Goal: Task Accomplishment & Management: Use online tool/utility

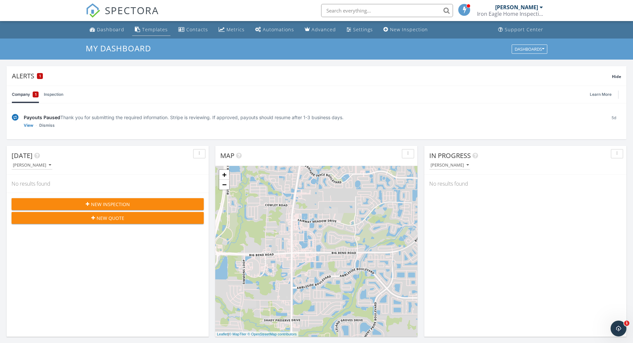
click at [143, 28] on div "Templates" at bounding box center [155, 29] width 26 height 6
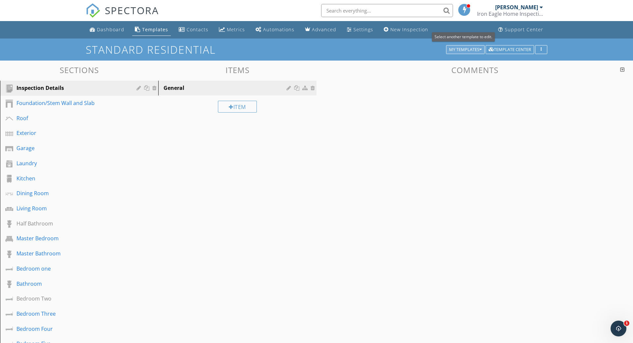
click at [465, 49] on div "My Templates" at bounding box center [465, 49] width 33 height 5
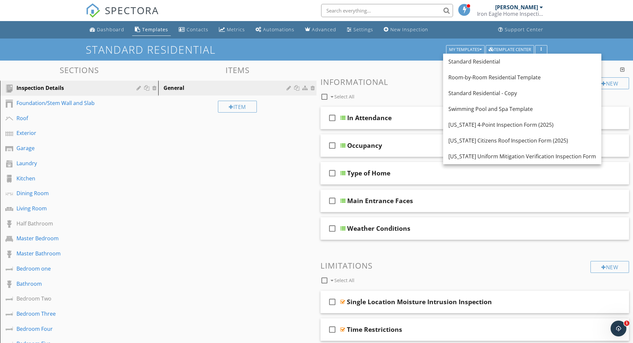
click at [482, 80] on div "Room-by-Room Residential Template" at bounding box center [522, 77] width 148 height 8
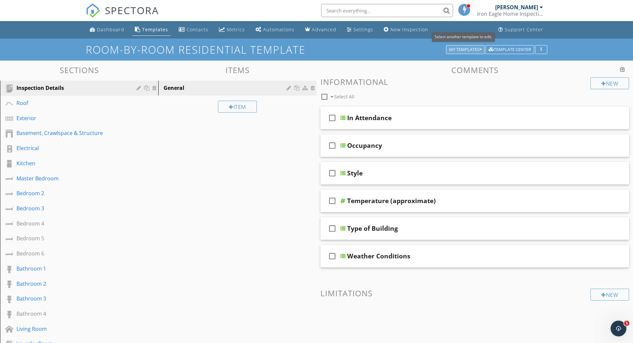
click at [479, 48] on icon "button" at bounding box center [480, 49] width 2 height 5
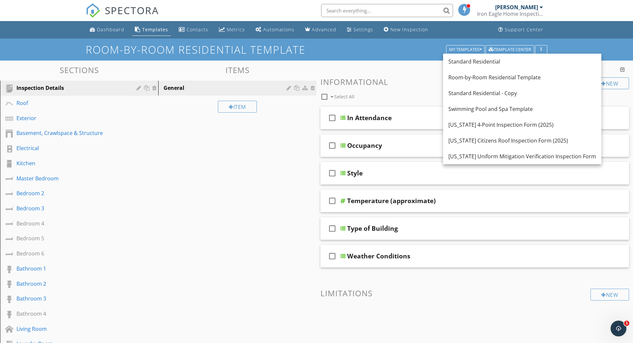
click at [475, 75] on div "Room-by-Room Residential Template" at bounding box center [522, 77] width 148 height 8
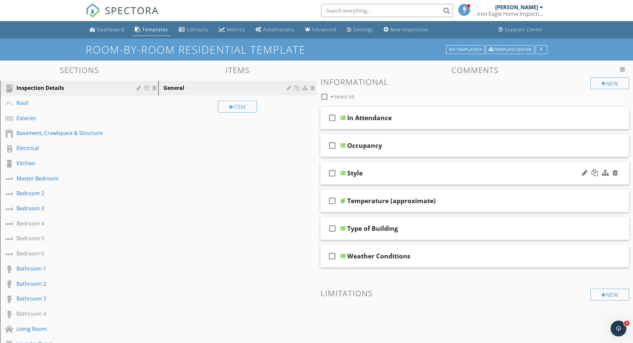
click at [343, 172] on div at bounding box center [342, 173] width 5 height 5
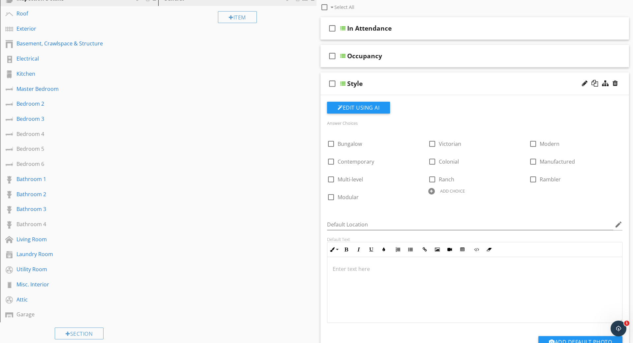
scroll to position [90, 0]
click at [606, 83] on div at bounding box center [605, 83] width 7 height 7
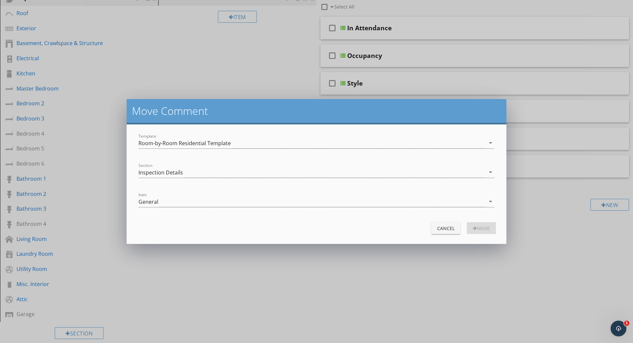
click at [492, 141] on icon "arrow_drop_down" at bounding box center [490, 143] width 8 height 8
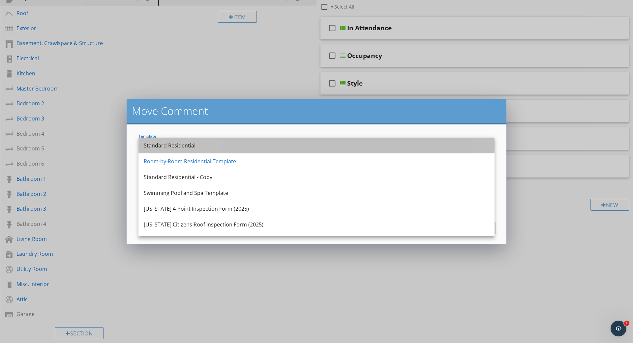
click at [196, 148] on div "Standard Residential" at bounding box center [316, 146] width 345 height 8
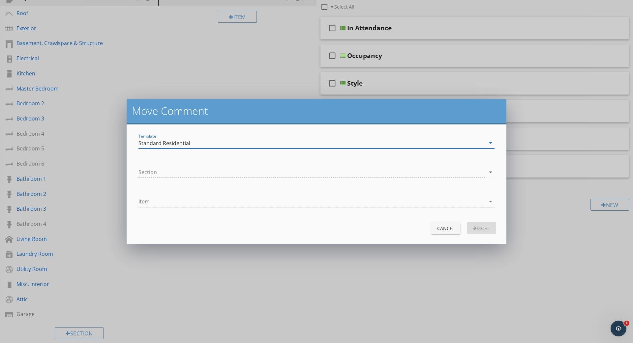
click at [489, 170] on icon "arrow_drop_down" at bounding box center [490, 172] width 8 height 8
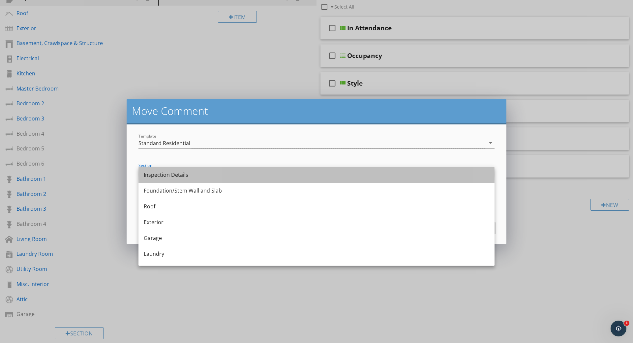
click at [232, 175] on div "Inspection Details" at bounding box center [316, 175] width 345 height 8
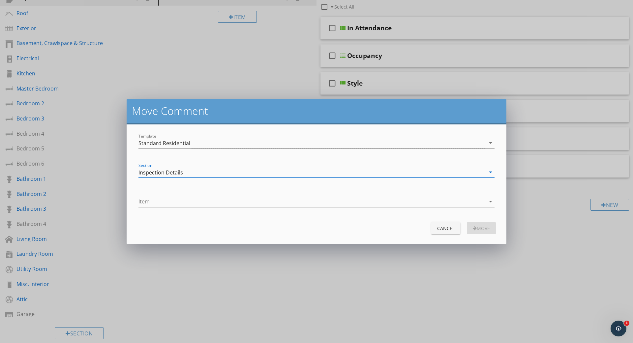
click at [491, 201] on icon "arrow_drop_down" at bounding box center [490, 202] width 8 height 8
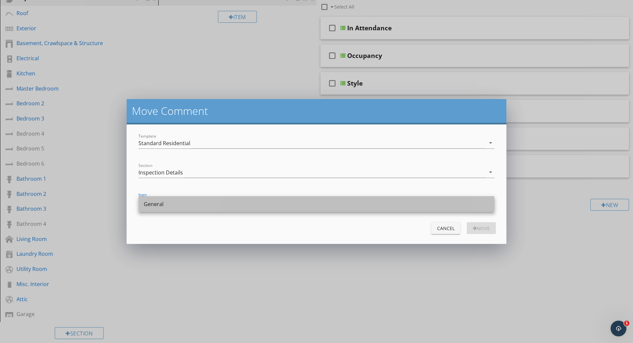
click at [456, 204] on div "General" at bounding box center [316, 204] width 345 height 8
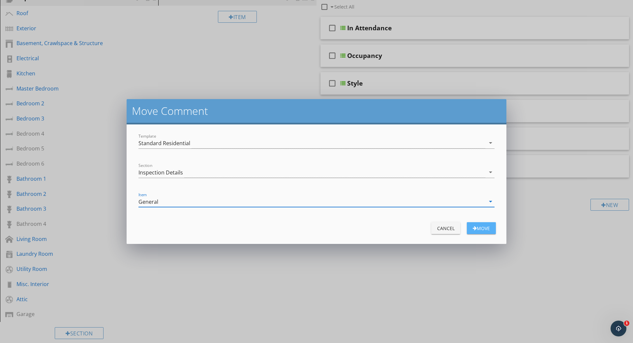
click at [489, 226] on div "Move" at bounding box center [481, 228] width 18 height 7
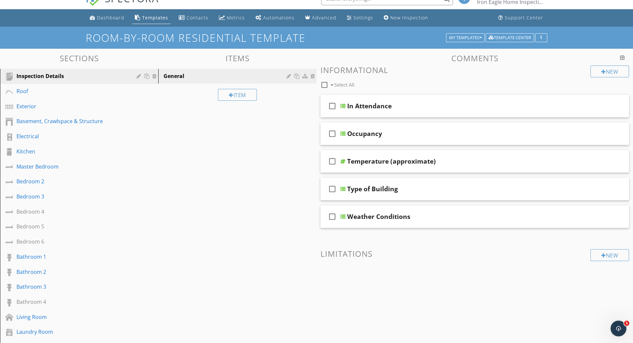
scroll to position [15, 0]
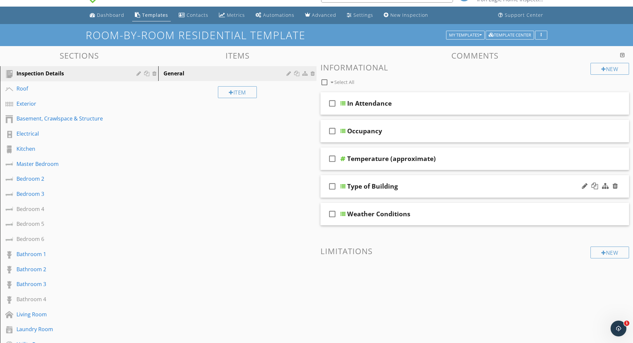
click at [345, 184] on div at bounding box center [342, 186] width 5 height 5
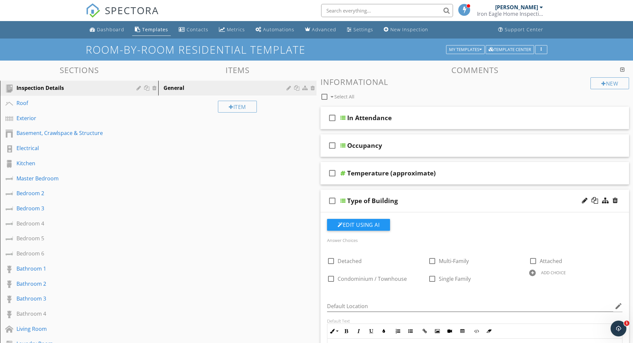
scroll to position [0, 0]
click at [605, 173] on div at bounding box center [605, 173] width 7 height 7
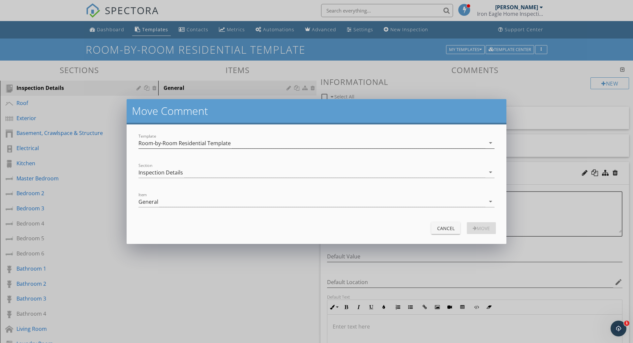
click at [492, 143] on icon "arrow_drop_down" at bounding box center [490, 143] width 8 height 8
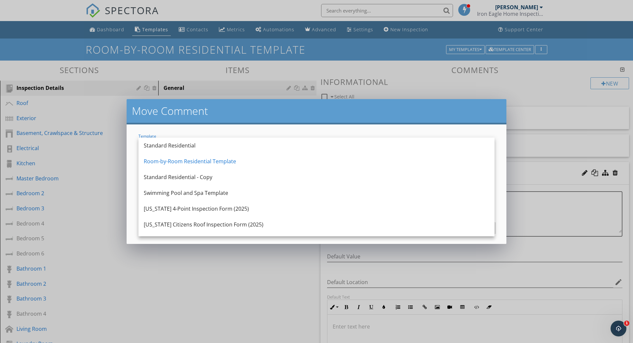
click at [398, 149] on div "Standard Residential" at bounding box center [316, 146] width 345 height 8
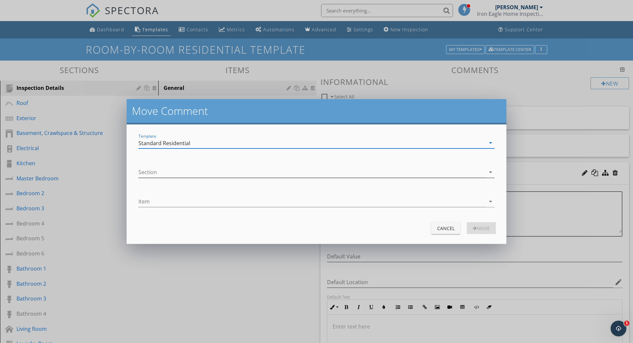
click at [492, 171] on icon "arrow_drop_down" at bounding box center [490, 172] width 8 height 8
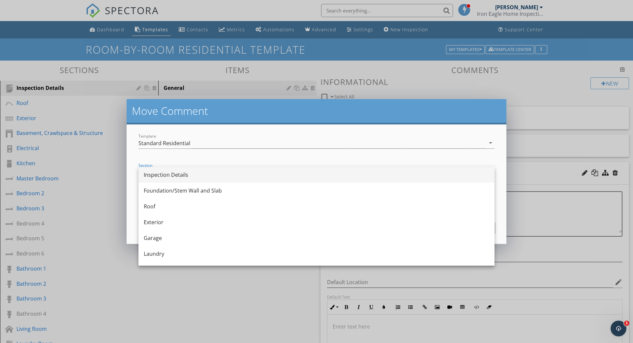
click at [309, 176] on div "Inspection Details" at bounding box center [316, 175] width 345 height 8
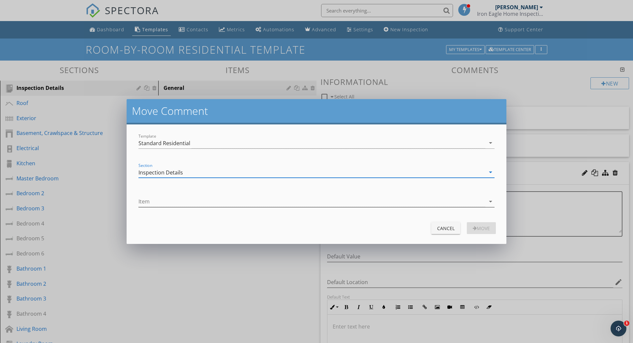
click at [491, 201] on icon "arrow_drop_down" at bounding box center [490, 202] width 8 height 8
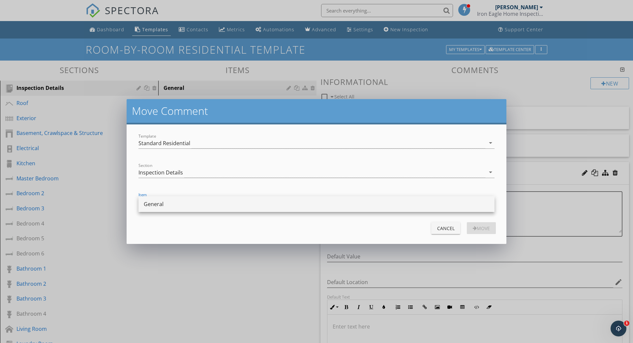
click at [453, 207] on div "General" at bounding box center [316, 204] width 345 height 8
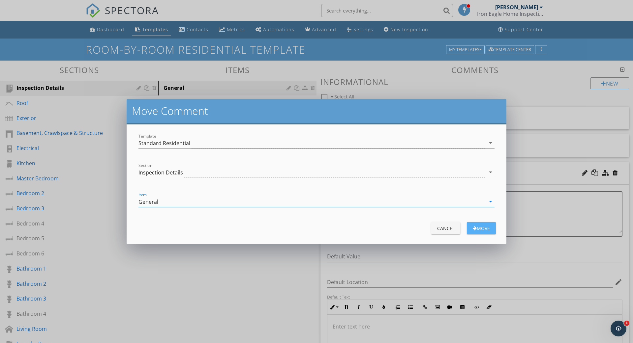
click at [485, 227] on div "Move" at bounding box center [481, 228] width 18 height 7
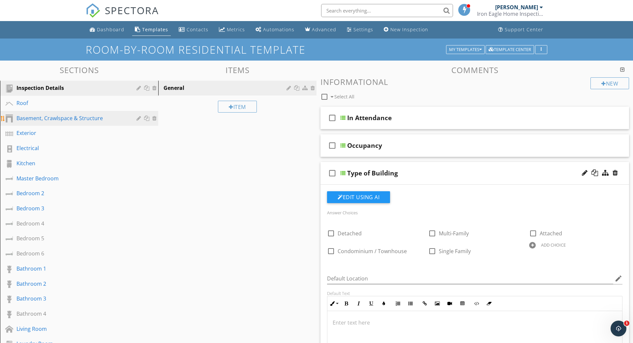
click at [69, 119] on div "Basement, Crawlspace & Structure" at bounding box center [71, 118] width 110 height 8
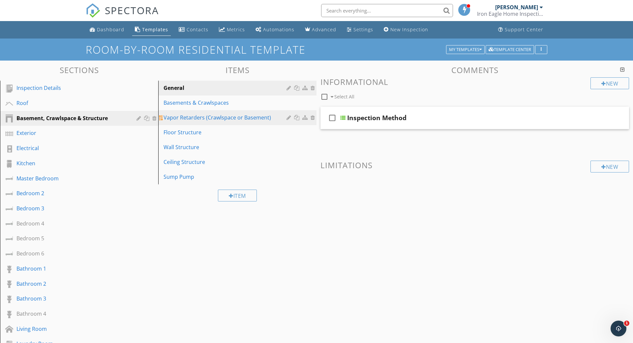
click at [222, 116] on div "Vapor Retarders (Crawlspace or Basement)" at bounding box center [225, 118] width 125 height 8
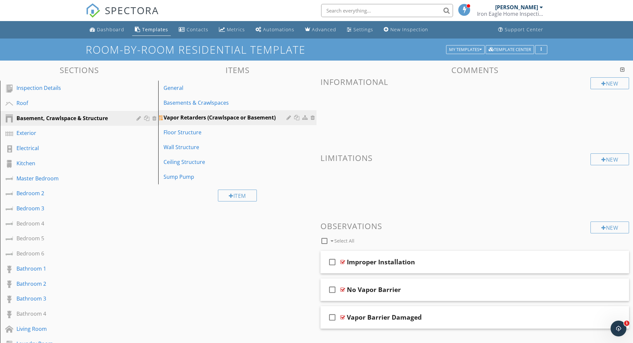
click at [304, 119] on div at bounding box center [305, 117] width 7 height 5
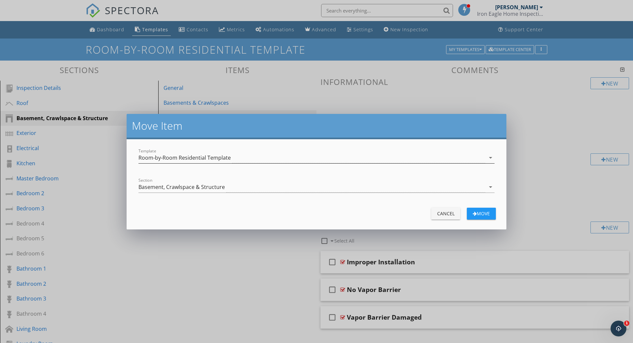
click at [491, 156] on icon "arrow_drop_down" at bounding box center [490, 158] width 8 height 8
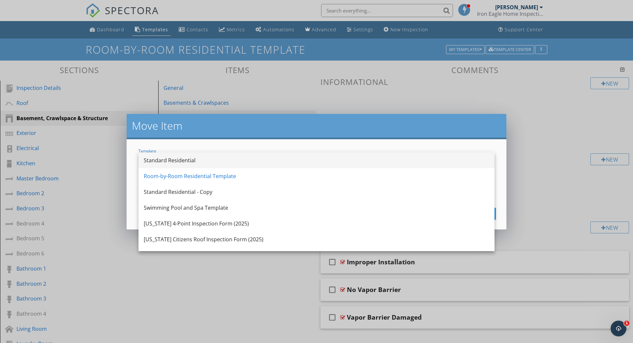
click at [335, 162] on div "Standard Residential" at bounding box center [316, 161] width 345 height 8
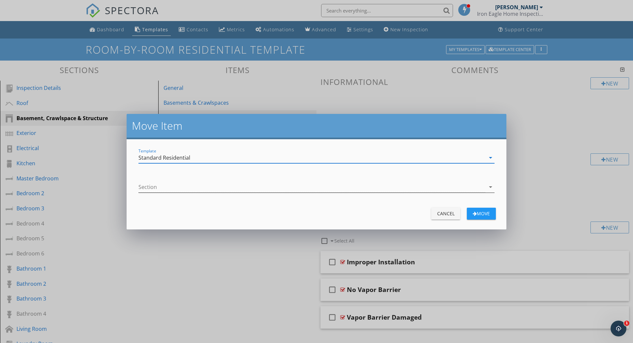
click at [488, 186] on icon "arrow_drop_down" at bounding box center [490, 187] width 8 height 8
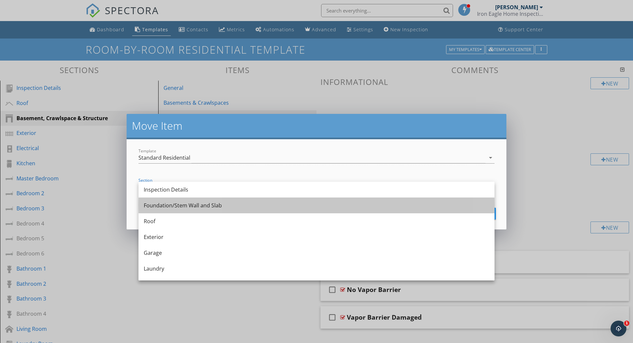
click at [217, 203] on div "Foundation/Stem Wall and Slab" at bounding box center [316, 206] width 345 height 8
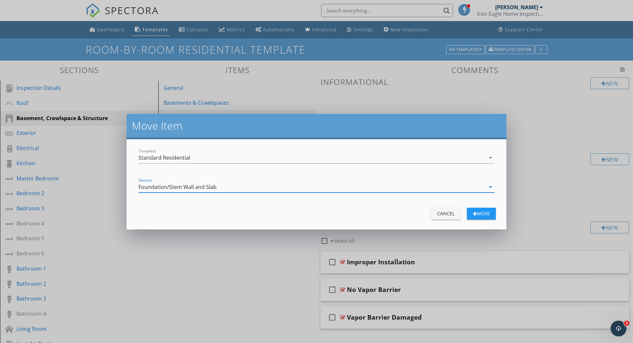
click at [489, 188] on icon "arrow_drop_down" at bounding box center [490, 187] width 8 height 8
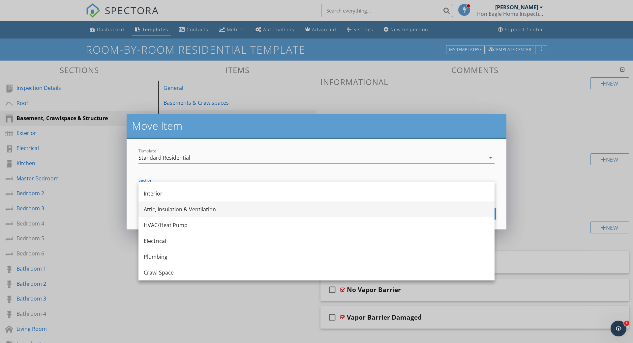
scroll to position [328, 0]
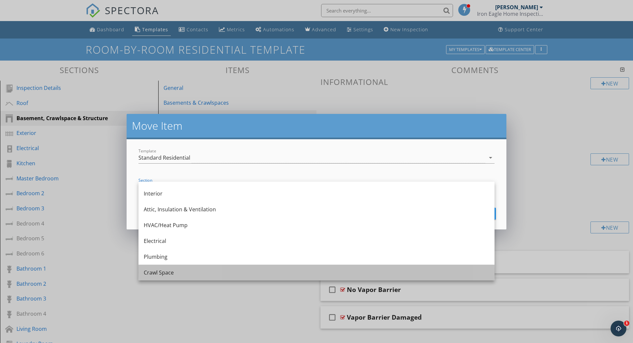
click at [182, 274] on div "Crawl Space" at bounding box center [316, 273] width 345 height 8
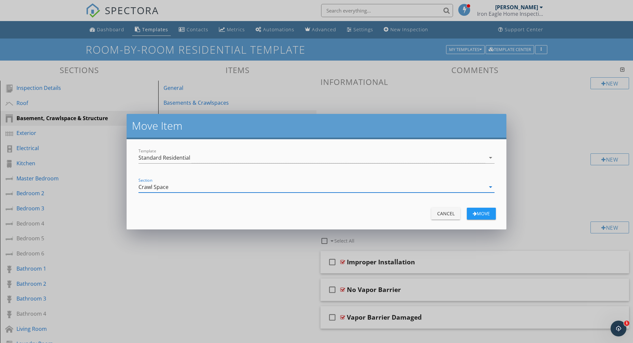
click at [486, 211] on div "Move" at bounding box center [481, 213] width 18 height 7
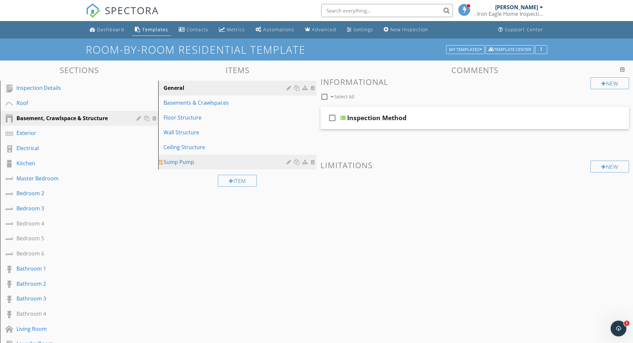
click at [182, 164] on div "Sump Pump" at bounding box center [225, 162] width 125 height 8
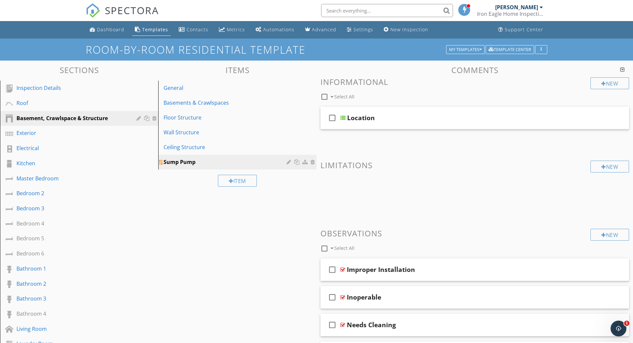
click at [297, 160] on div at bounding box center [297, 162] width 7 height 5
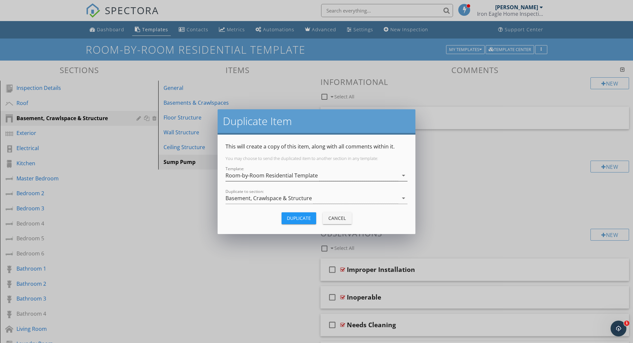
click at [403, 175] on icon "arrow_drop_down" at bounding box center [403, 176] width 8 height 8
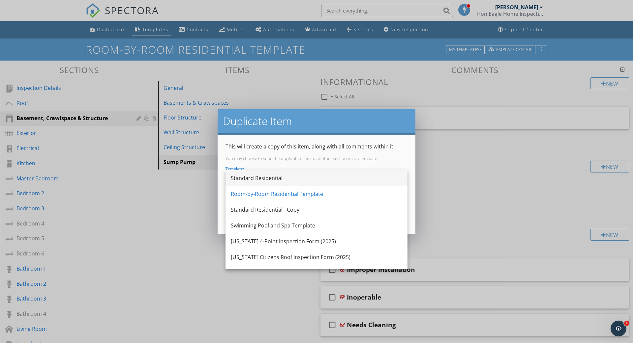
click at [372, 180] on div "Standard Residential" at bounding box center [316, 178] width 171 height 8
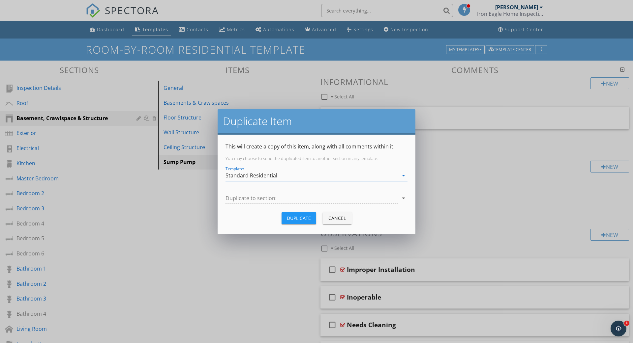
click at [402, 196] on icon "arrow_drop_down" at bounding box center [403, 198] width 8 height 8
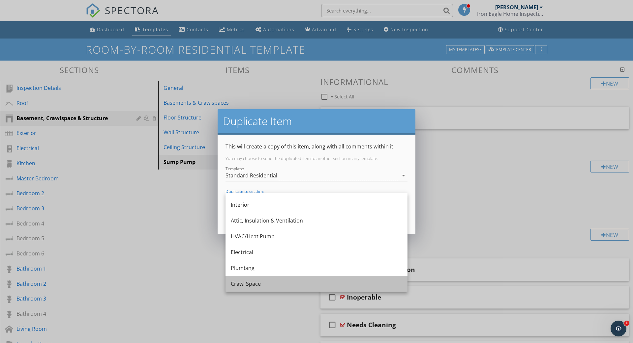
click at [269, 283] on div "Crawl Space" at bounding box center [316, 284] width 171 height 8
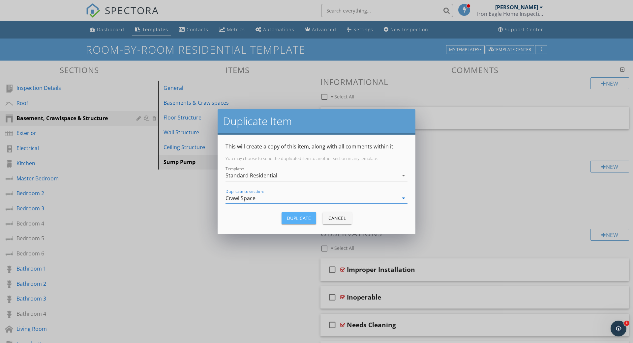
click at [302, 221] on div "Duplicate" at bounding box center [299, 218] width 24 height 7
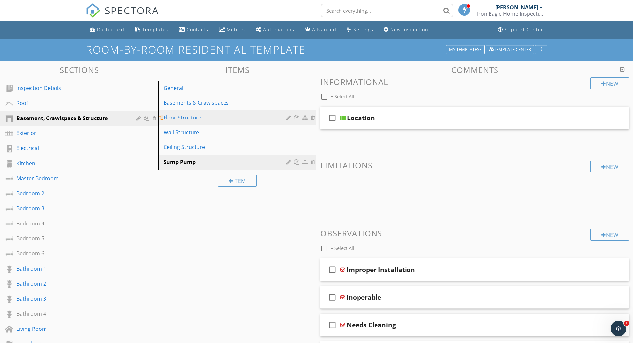
click at [192, 117] on div "Floor Structure" at bounding box center [225, 118] width 125 height 8
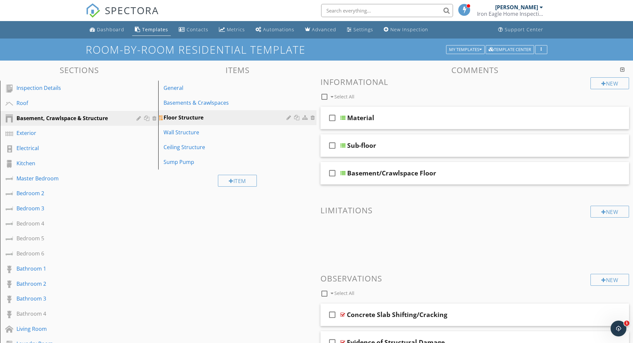
scroll to position [1, 0]
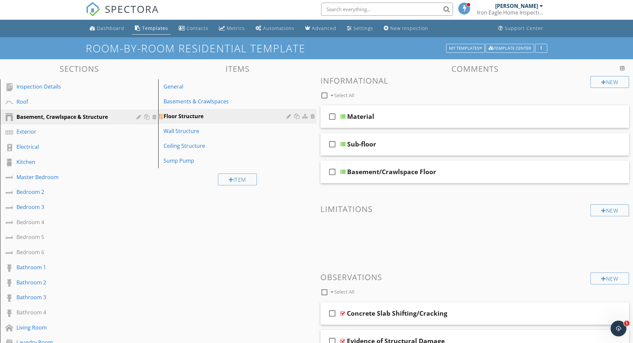
click at [307, 118] on div at bounding box center [305, 116] width 7 height 5
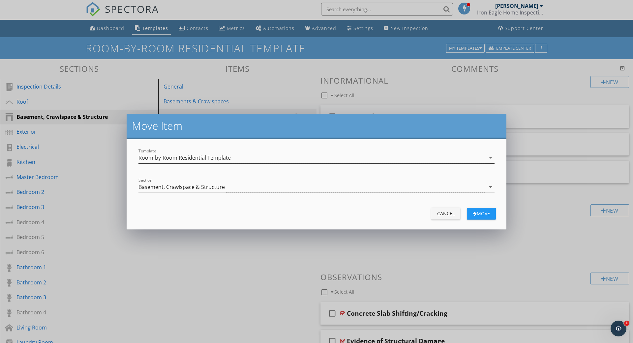
click at [490, 157] on icon "arrow_drop_down" at bounding box center [490, 158] width 8 height 8
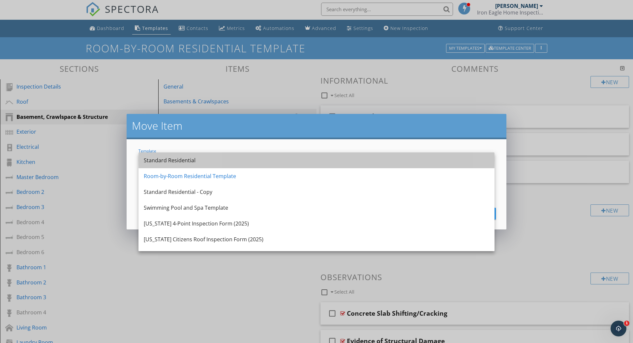
click at [395, 159] on div "Standard Residential" at bounding box center [316, 161] width 345 height 8
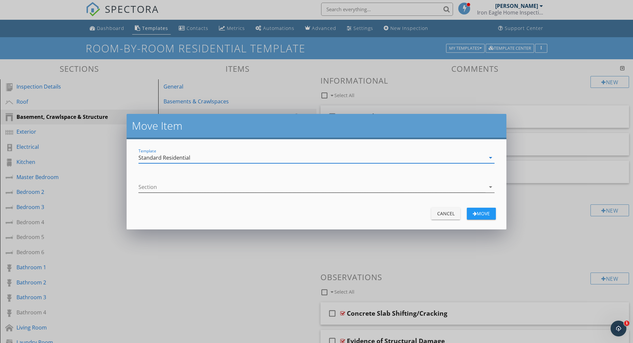
click at [490, 186] on icon "arrow_drop_down" at bounding box center [490, 187] width 8 height 8
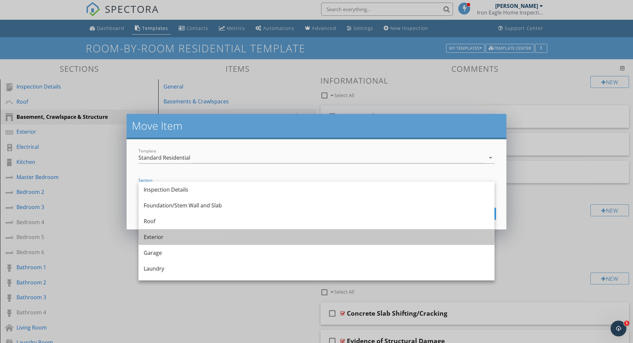
click at [261, 237] on div "Exterior" at bounding box center [316, 237] width 345 height 8
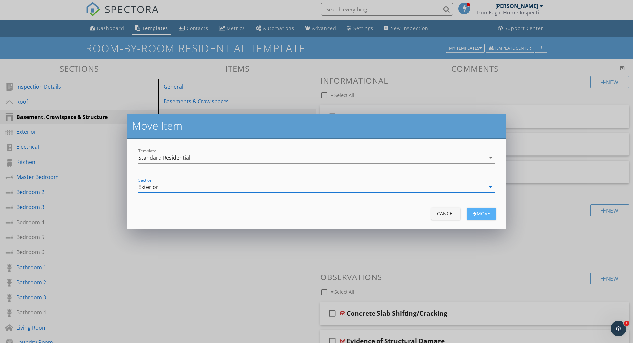
click at [476, 214] on div "Move" at bounding box center [481, 213] width 18 height 7
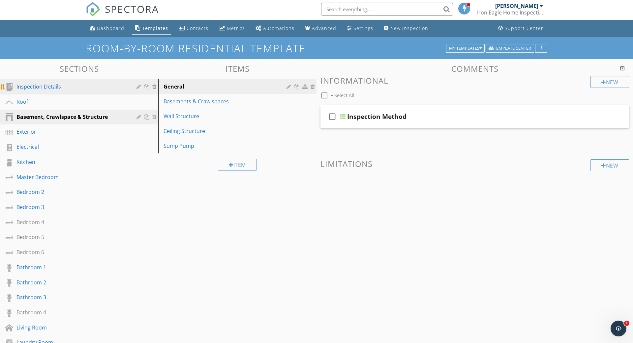
click at [38, 84] on div "Inspection Details" at bounding box center [71, 87] width 110 height 8
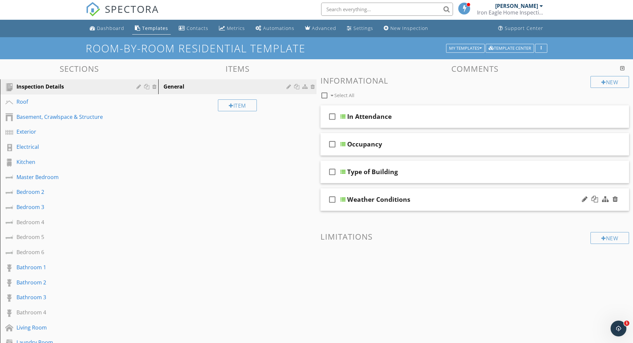
click at [343, 199] on div at bounding box center [342, 199] width 5 height 5
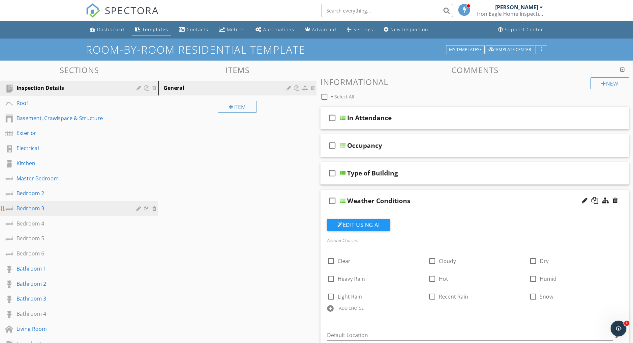
scroll to position [0, 0]
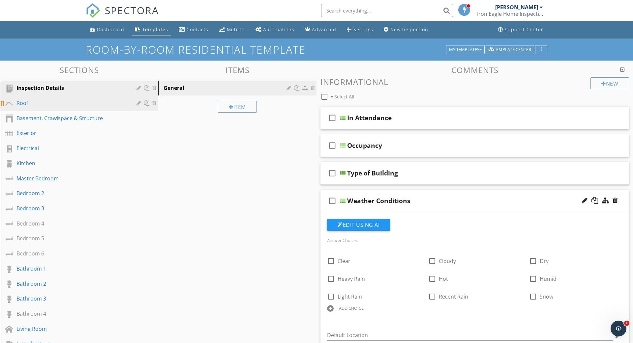
click at [27, 99] on div "Roof" at bounding box center [71, 103] width 110 height 8
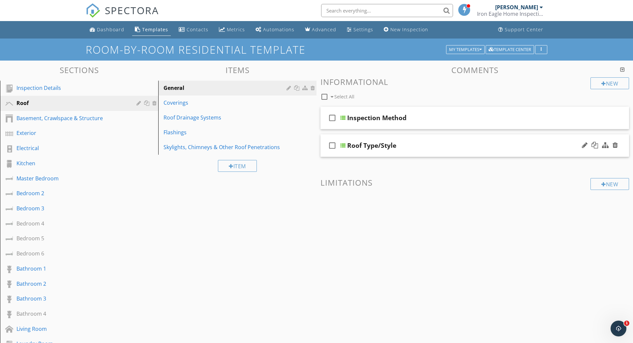
click at [344, 144] on div at bounding box center [342, 145] width 5 height 5
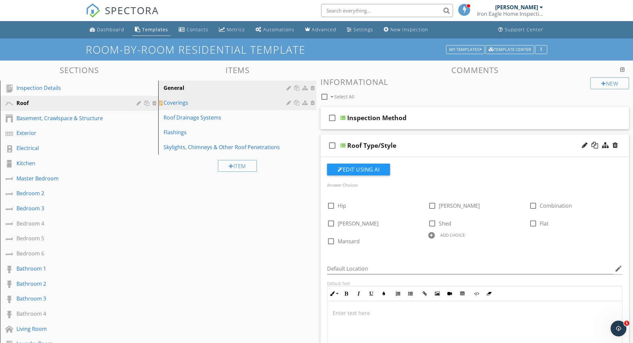
click at [188, 101] on div "Coverings" at bounding box center [225, 103] width 125 height 8
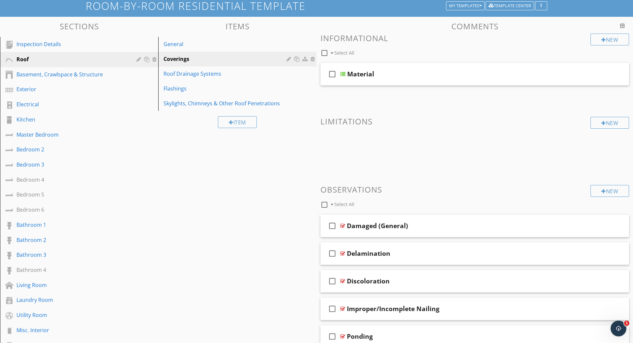
scroll to position [44, 0]
click at [207, 73] on div "Roof Drainage Systems" at bounding box center [225, 74] width 125 height 8
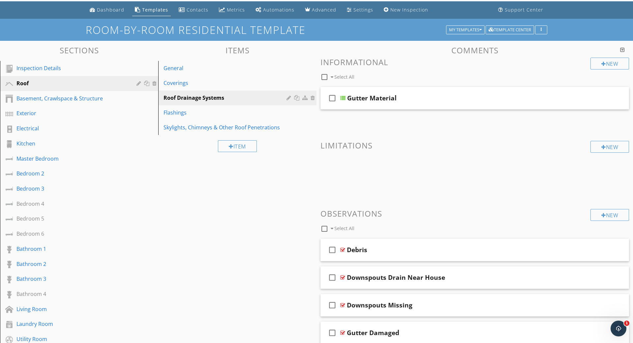
scroll to position [19, 0]
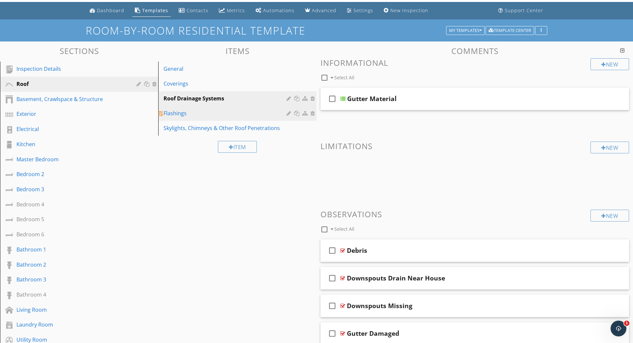
click at [180, 115] on div "Flashings" at bounding box center [225, 113] width 125 height 8
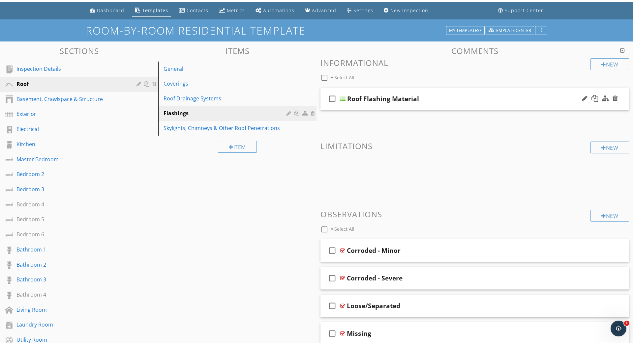
click at [344, 97] on div at bounding box center [342, 98] width 5 height 5
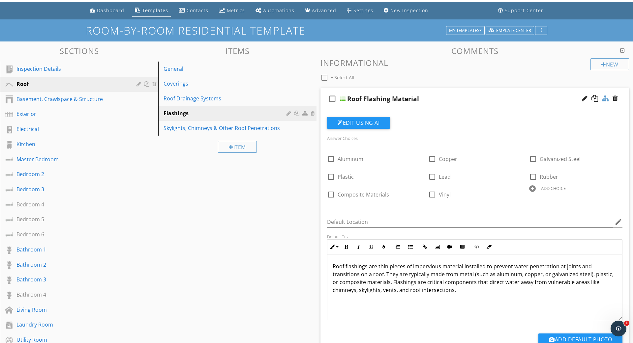
click at [607, 97] on div at bounding box center [605, 98] width 7 height 7
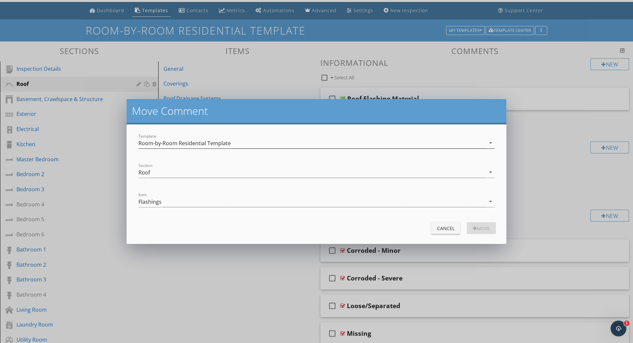
click at [491, 142] on icon "arrow_drop_down" at bounding box center [490, 143] width 8 height 8
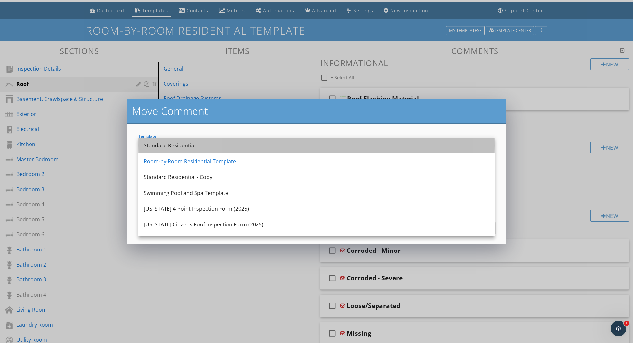
click at [223, 148] on div "Standard Residential" at bounding box center [316, 146] width 345 height 8
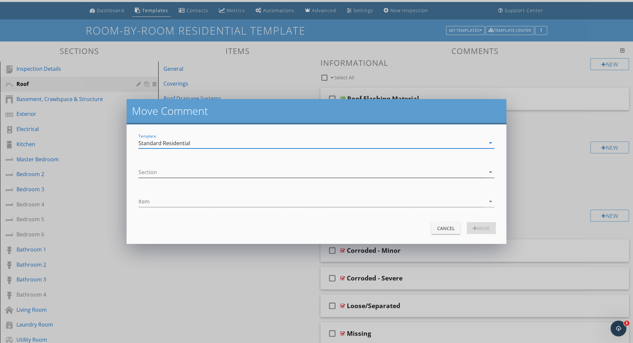
click at [490, 172] on icon "arrow_drop_down" at bounding box center [490, 172] width 8 height 8
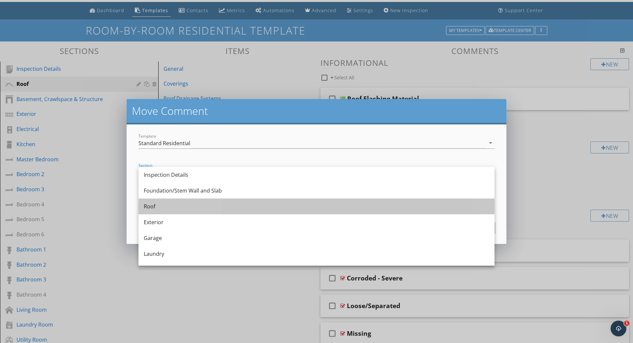
click at [158, 208] on div "Roof" at bounding box center [316, 207] width 345 height 8
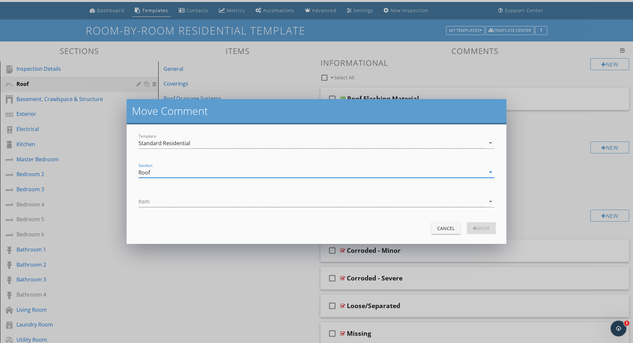
click at [492, 201] on icon "arrow_drop_down" at bounding box center [490, 202] width 8 height 8
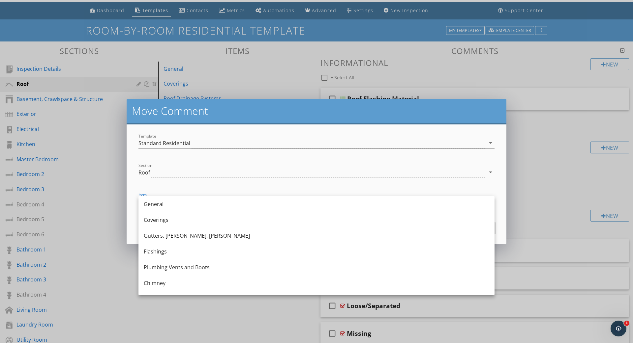
click at [231, 249] on div "Flashings" at bounding box center [316, 252] width 345 height 8
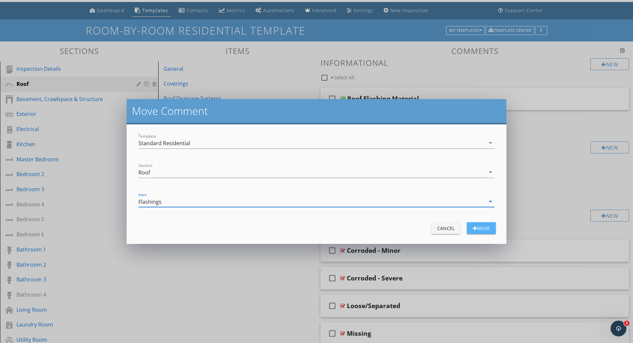
click at [481, 225] on div "Move" at bounding box center [481, 228] width 18 height 7
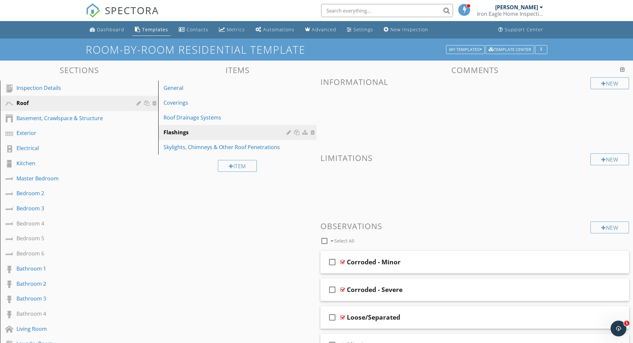
scroll to position [0, 0]
click at [208, 146] on div "Skylights, Chimneys & Other Roof Penetrations" at bounding box center [225, 147] width 125 height 8
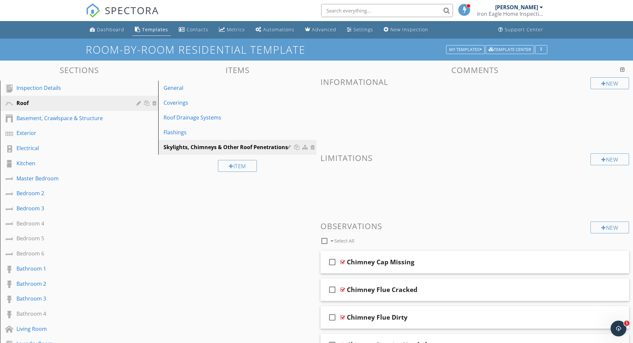
click at [183, 229] on div "Sections Inspection Details Roof Basement, Crawlspace & Structure Exterior Elec…" at bounding box center [316, 277] width 633 height 433
